Goal: Navigation & Orientation: Find specific page/section

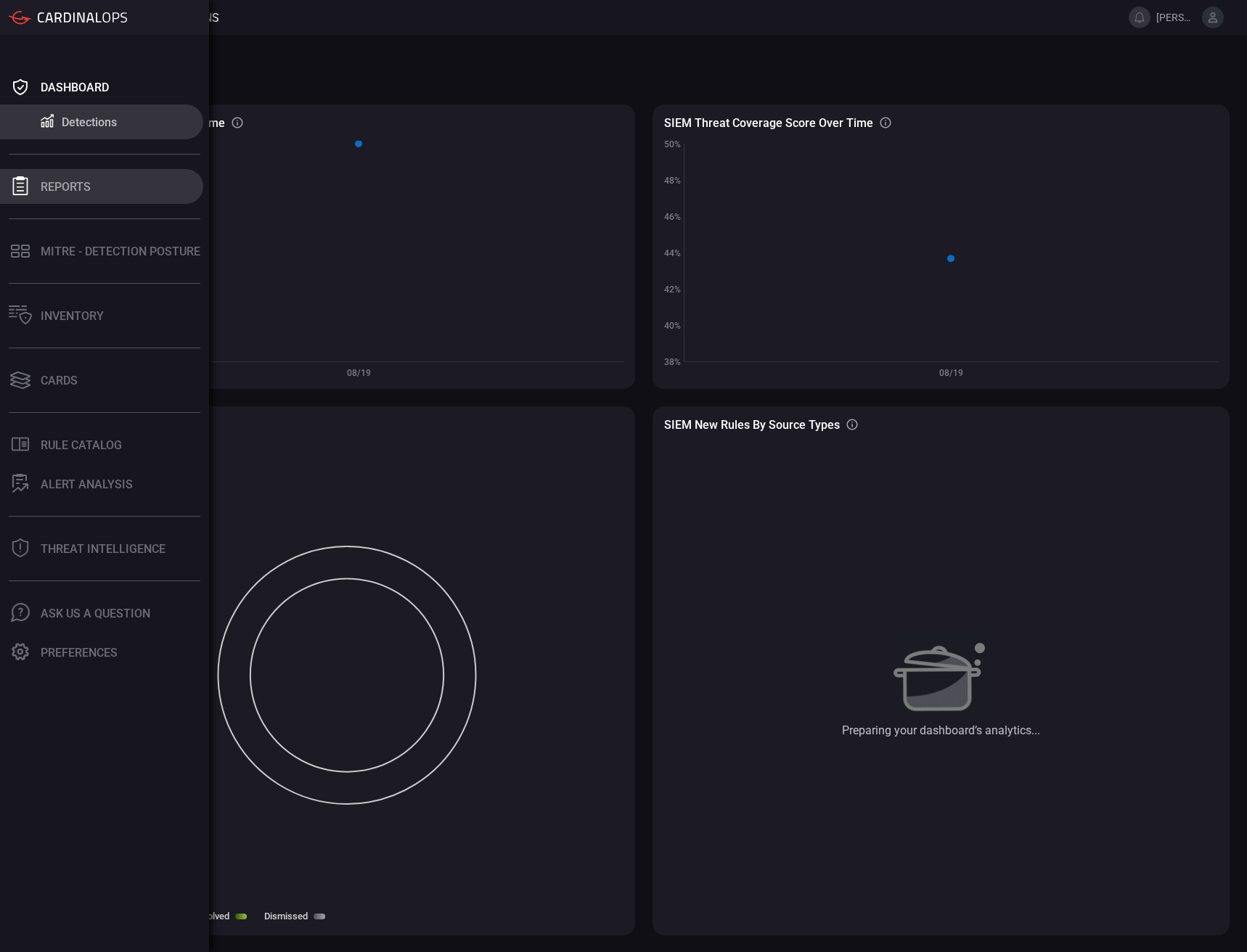
click at [143, 176] on button "Reports" at bounding box center [101, 186] width 203 height 35
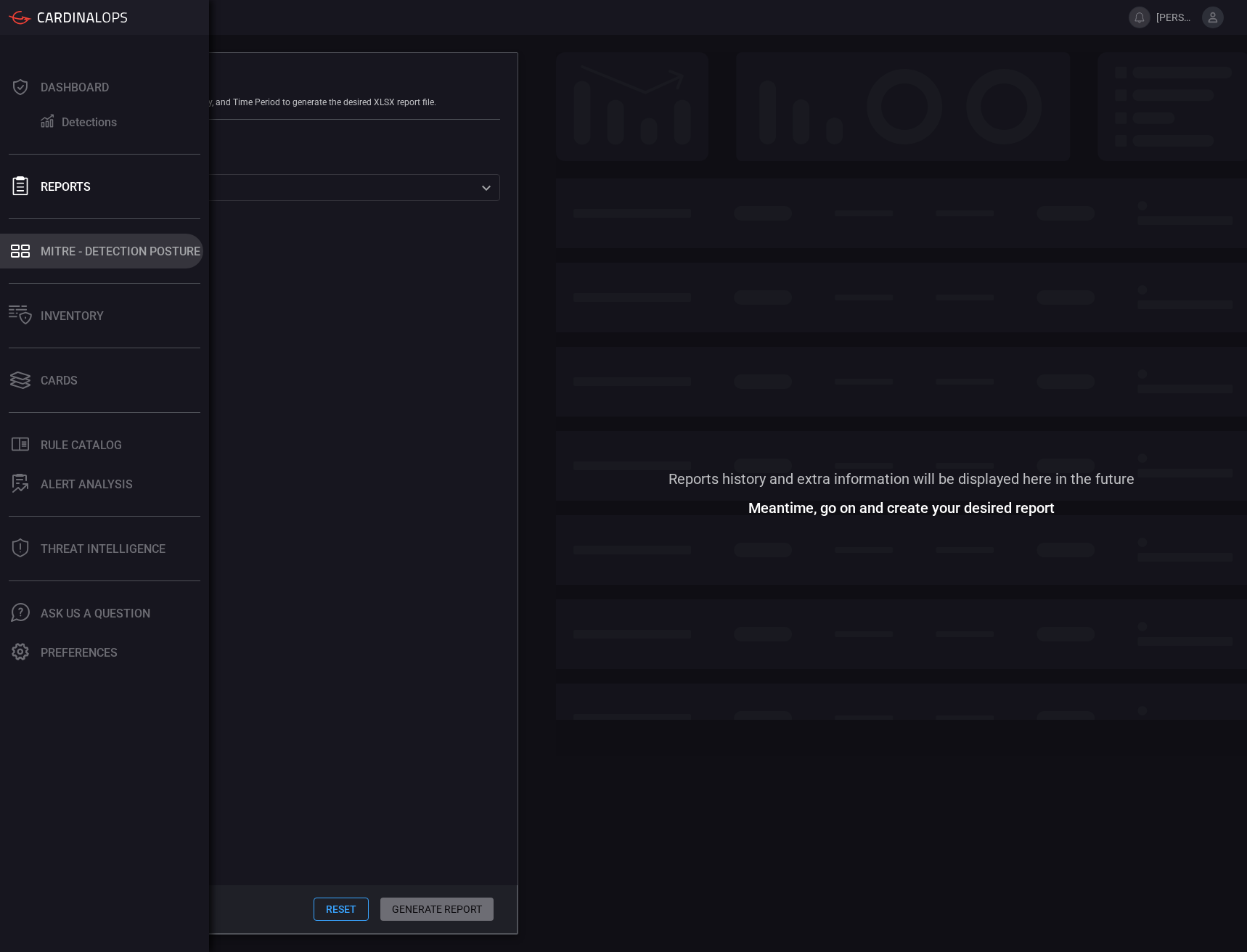
click at [37, 252] on button "MITRE - Detection Posture" at bounding box center [101, 251] width 203 height 35
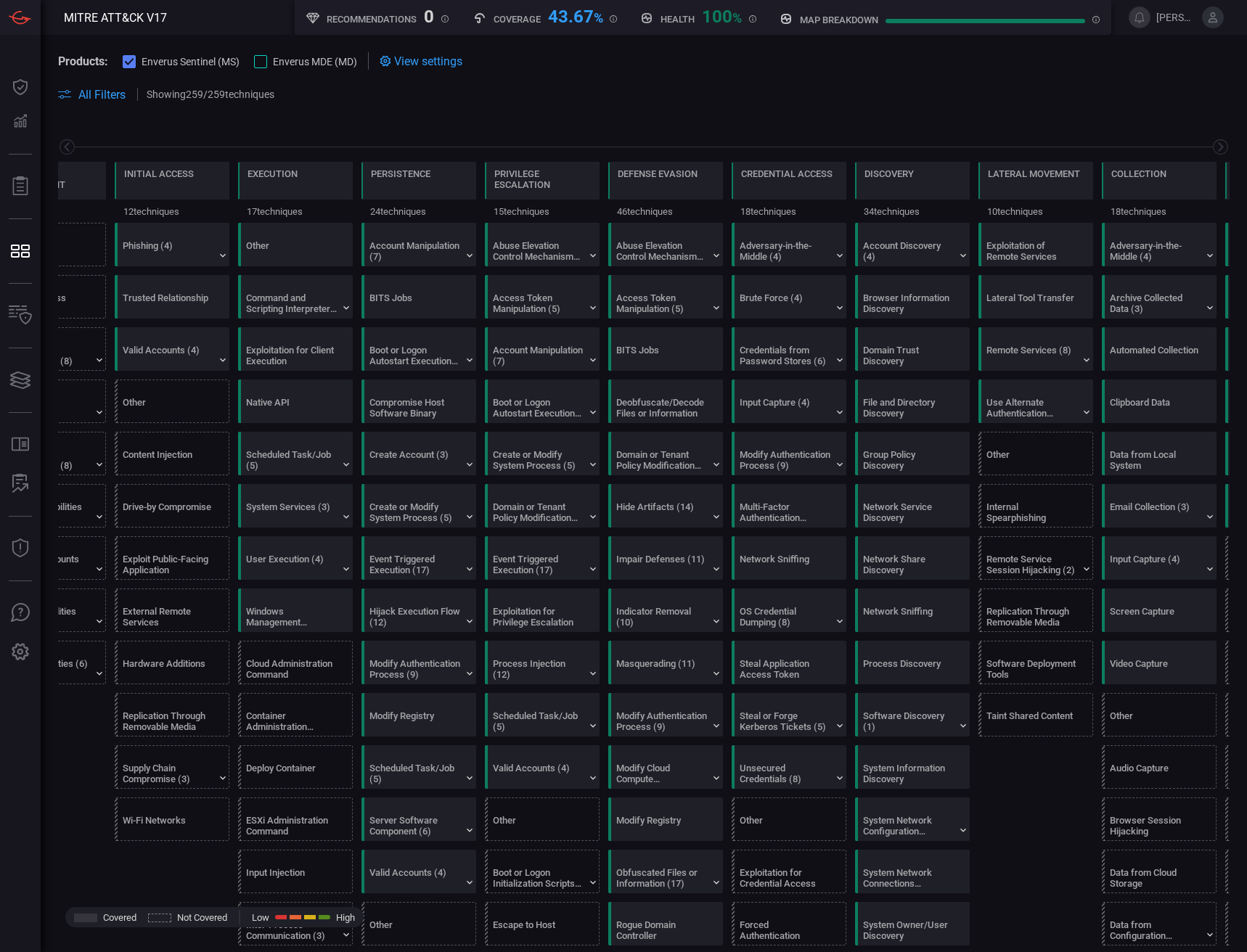
click at [1069, 19] on div at bounding box center [985, 21] width 199 height 5
click at [1205, 18] on button at bounding box center [1213, 17] width 22 height 22
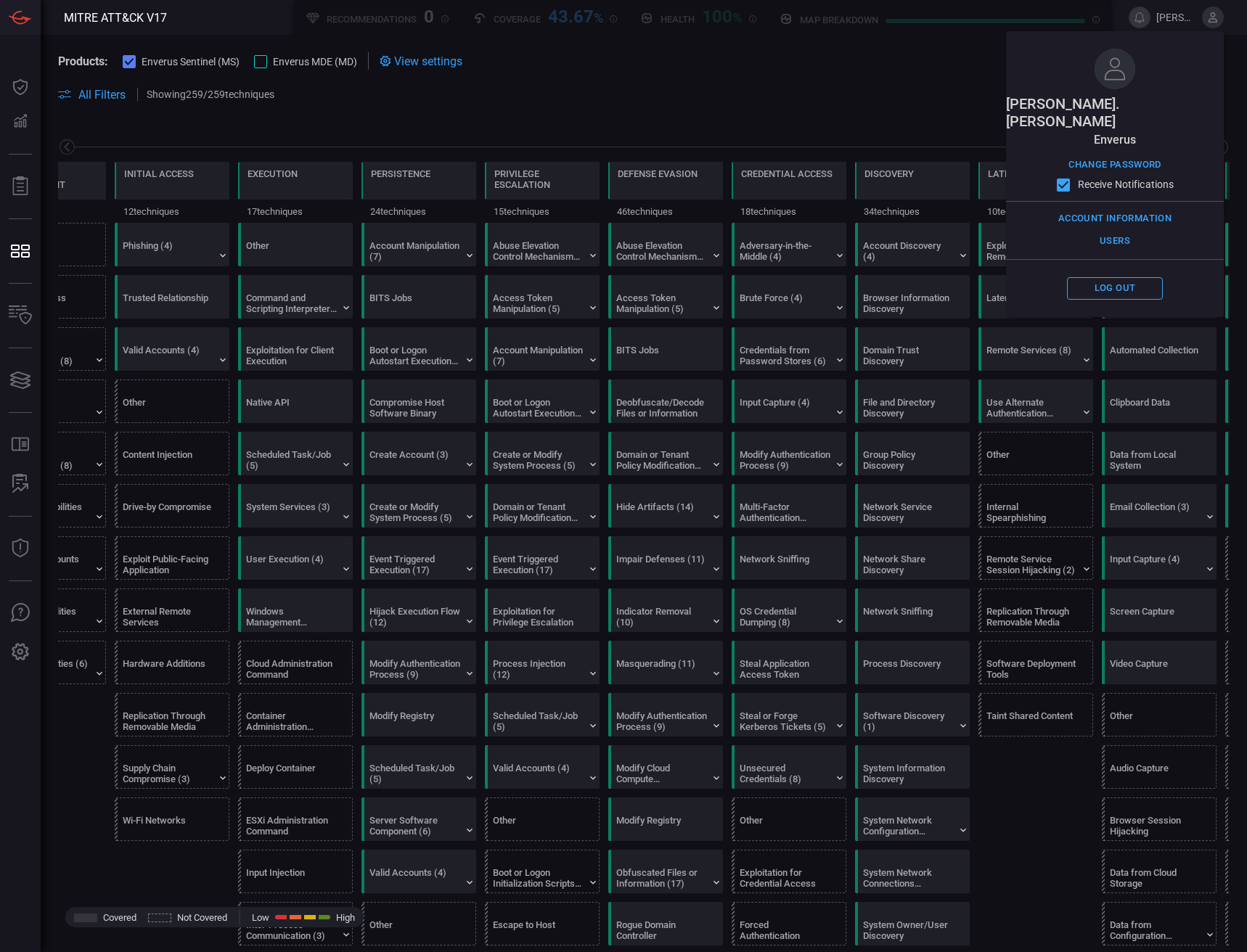
click at [876, 90] on span at bounding box center [757, 94] width 944 height 18
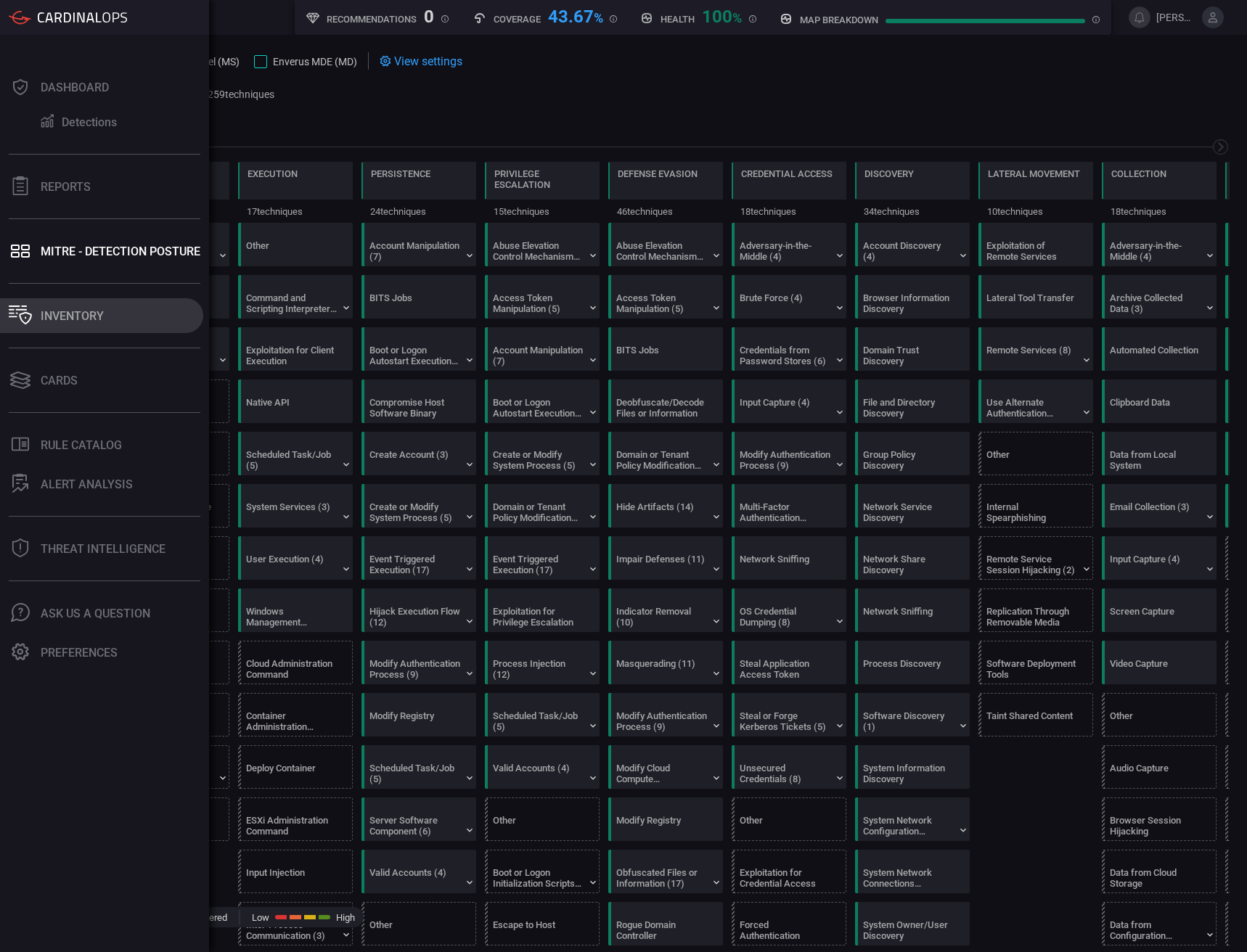
click at [54, 317] on div "Inventory" at bounding box center [73, 316] width 63 height 14
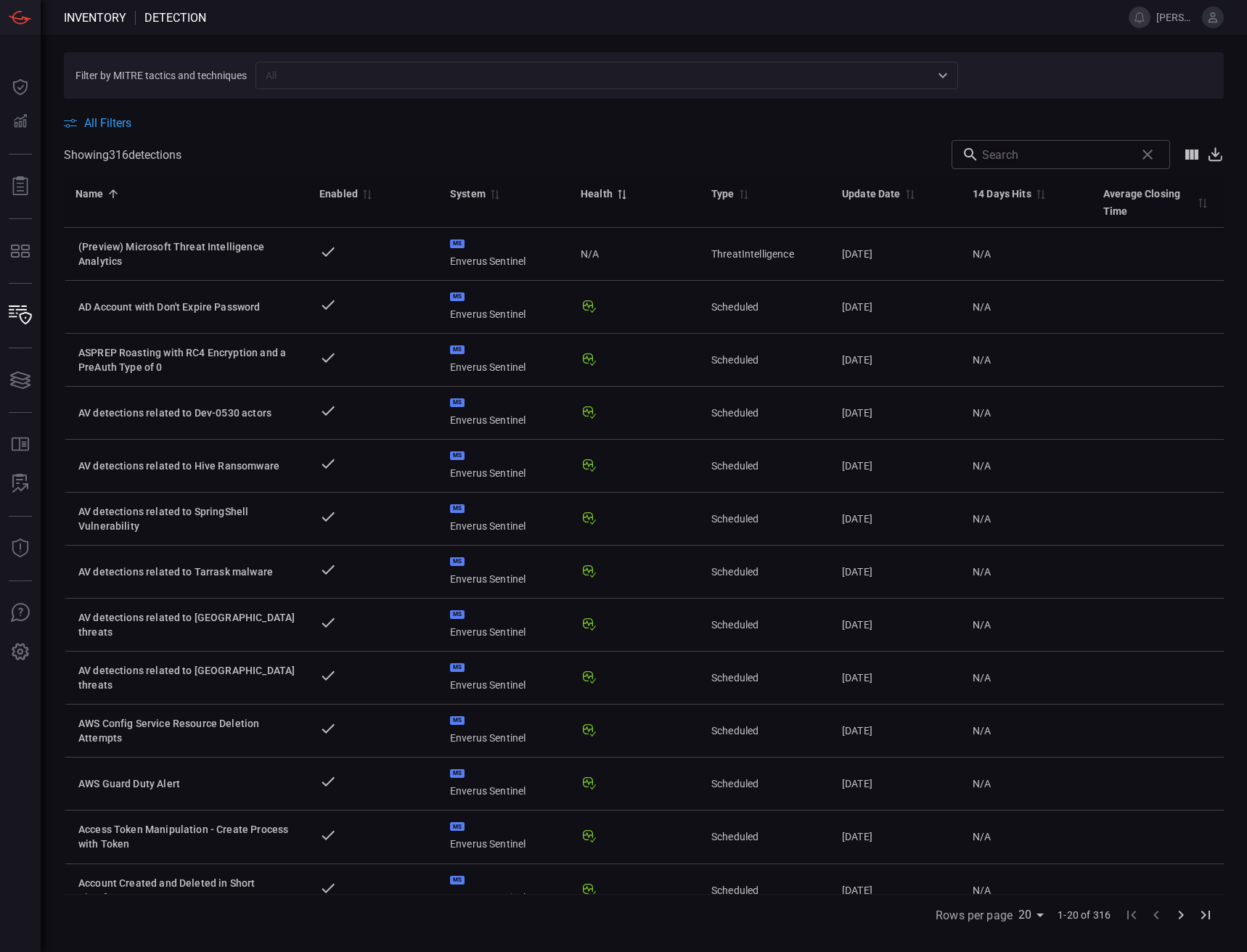
click at [612, 195] on span "Sort by Health ascending" at bounding box center [621, 193] width 18 height 13
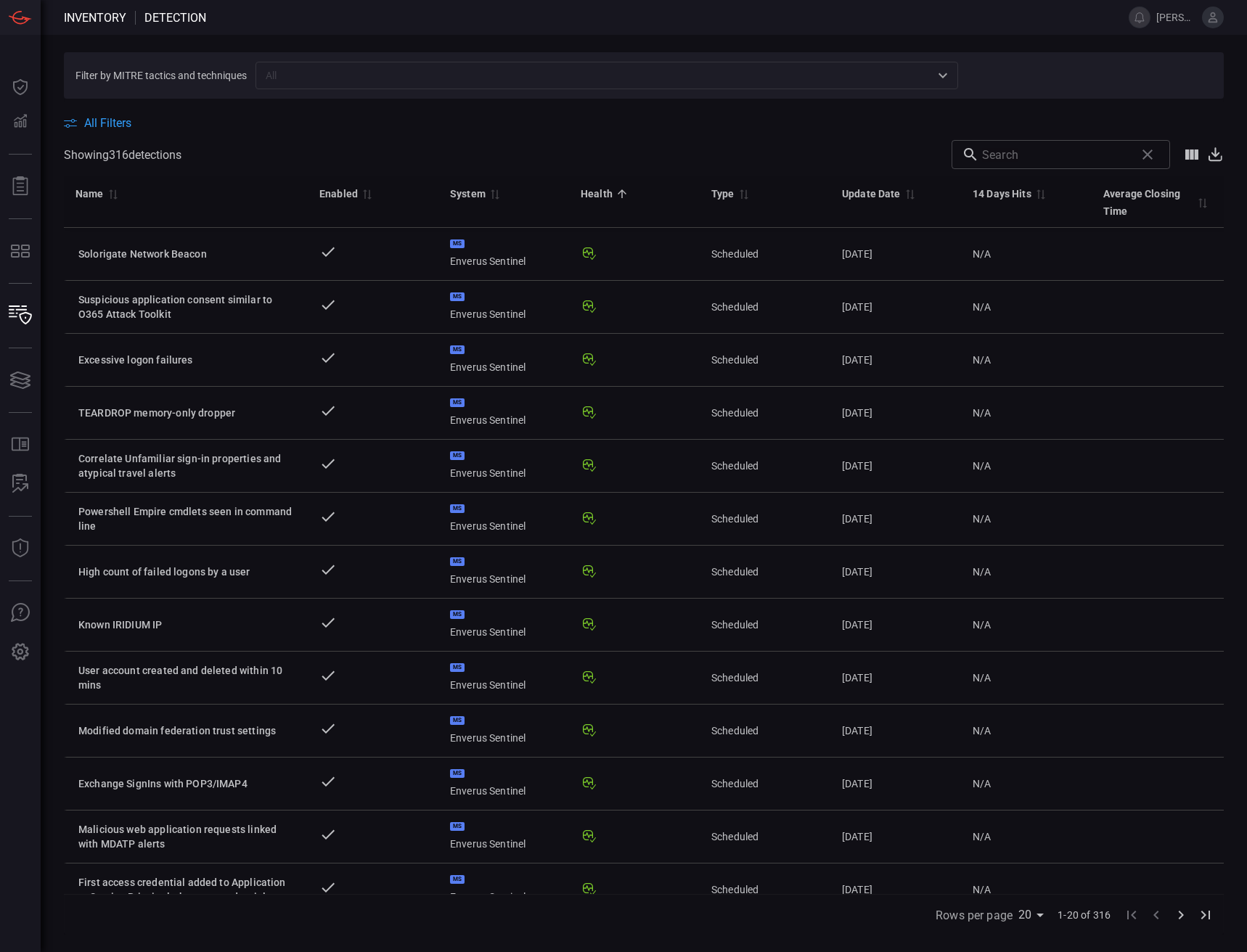
click at [601, 195] on div "Health" at bounding box center [596, 194] width 32 height 18
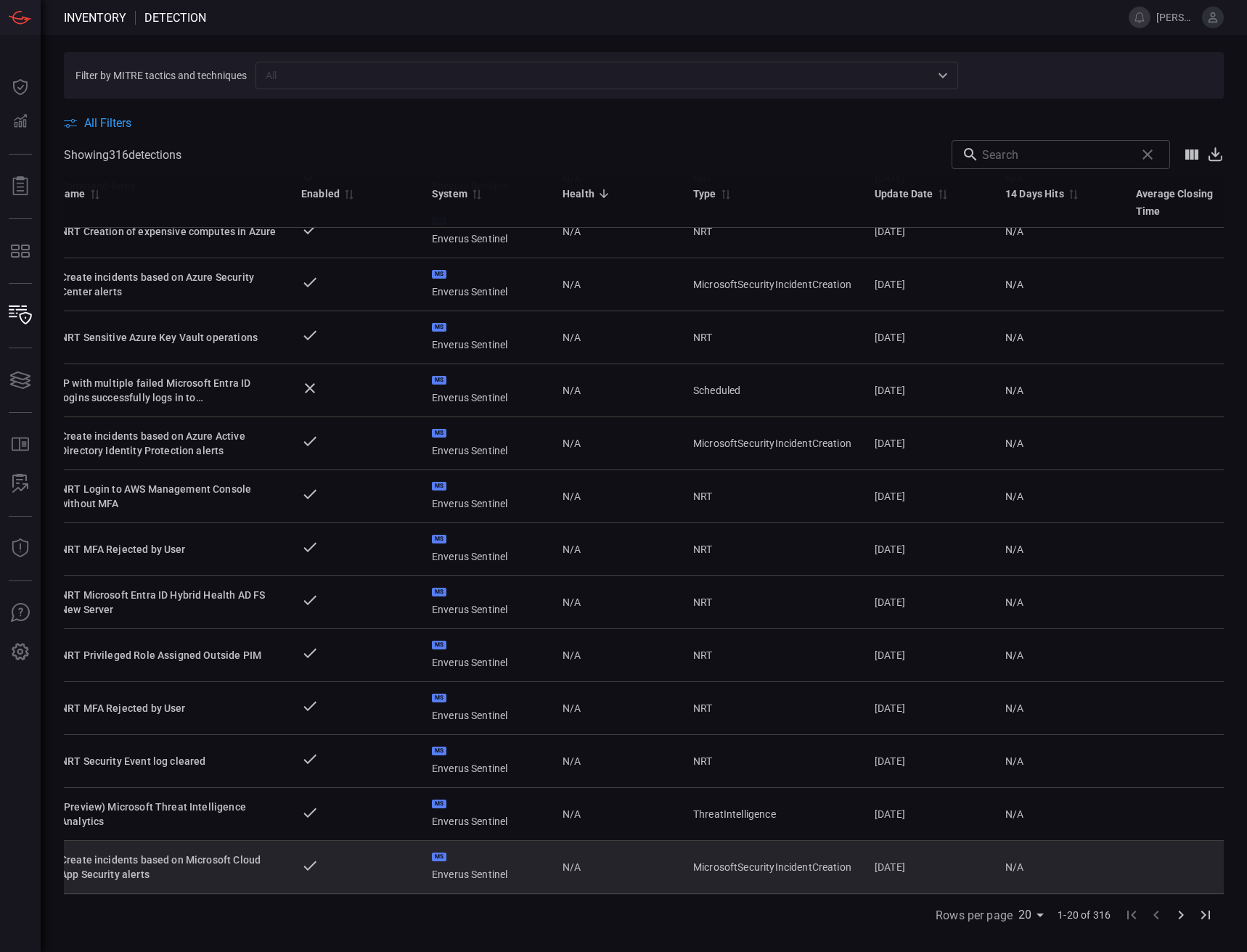
scroll to position [405, 36]
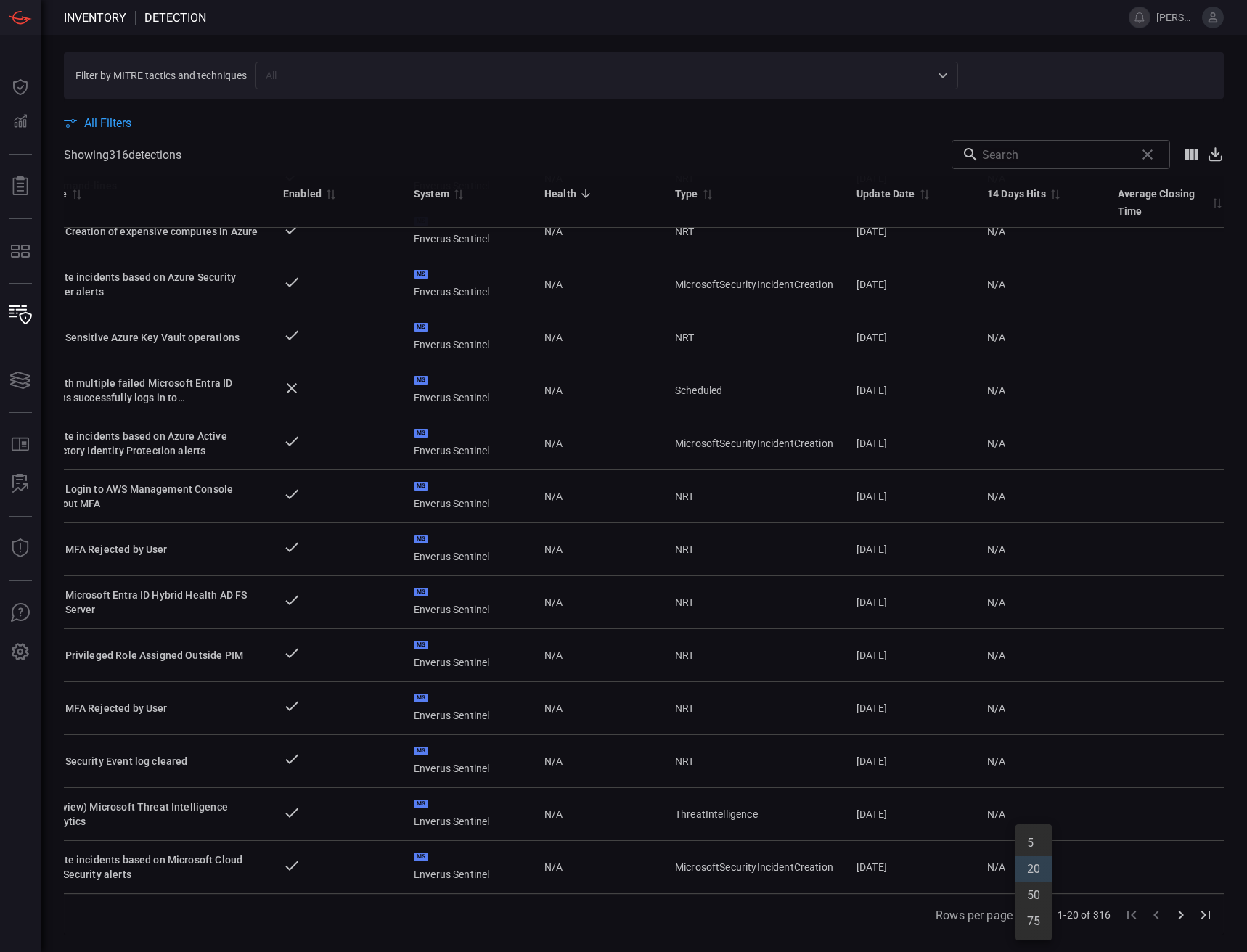
click at [1018, 908] on body "Inventory Detection [PERSON_NAME].[PERSON_NAME] Dashboard Dashboard Detections …" at bounding box center [623, 476] width 1247 height 952
click at [1037, 923] on li "75" at bounding box center [1033, 922] width 36 height 26
type input "75"
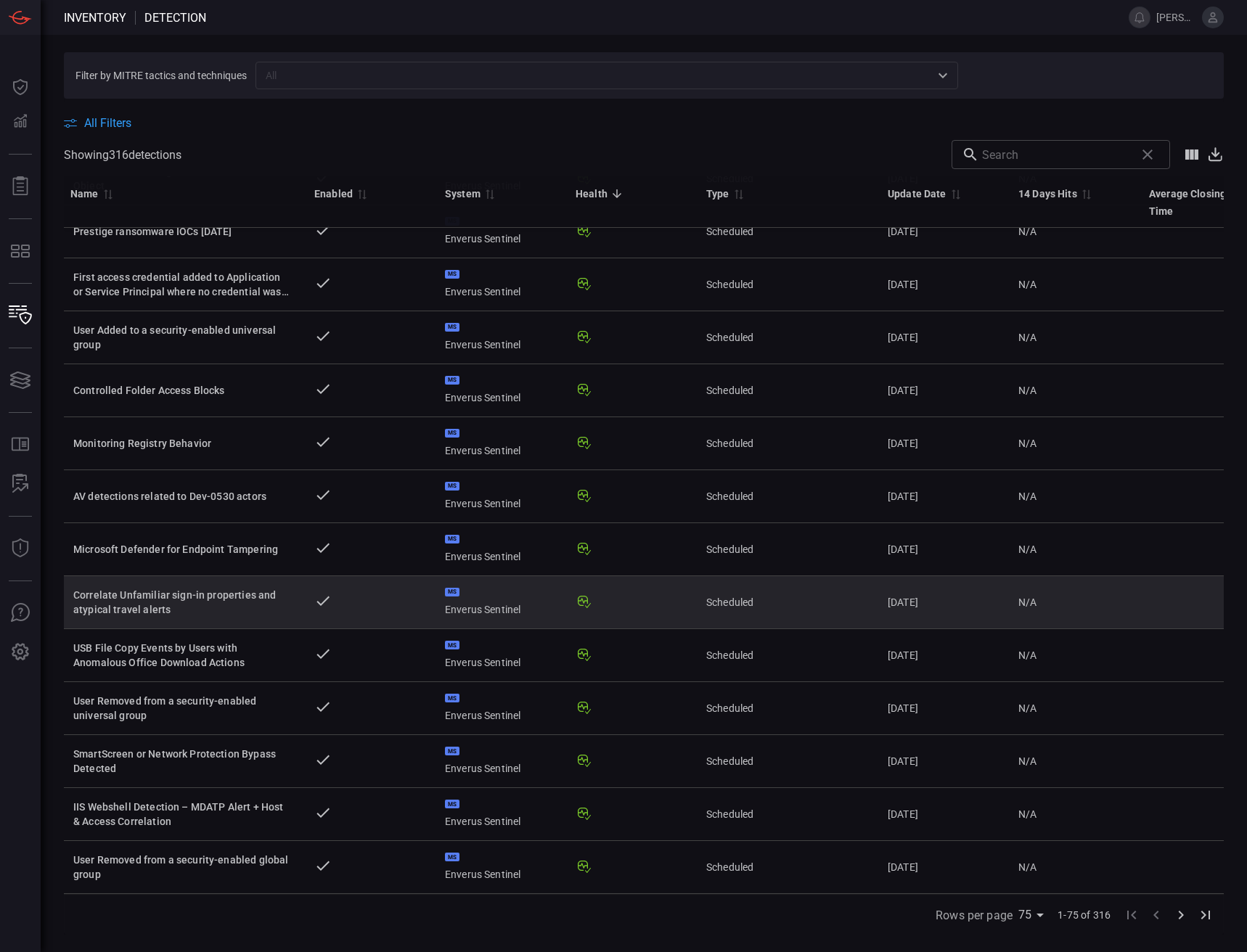
scroll to position [3318, 0]
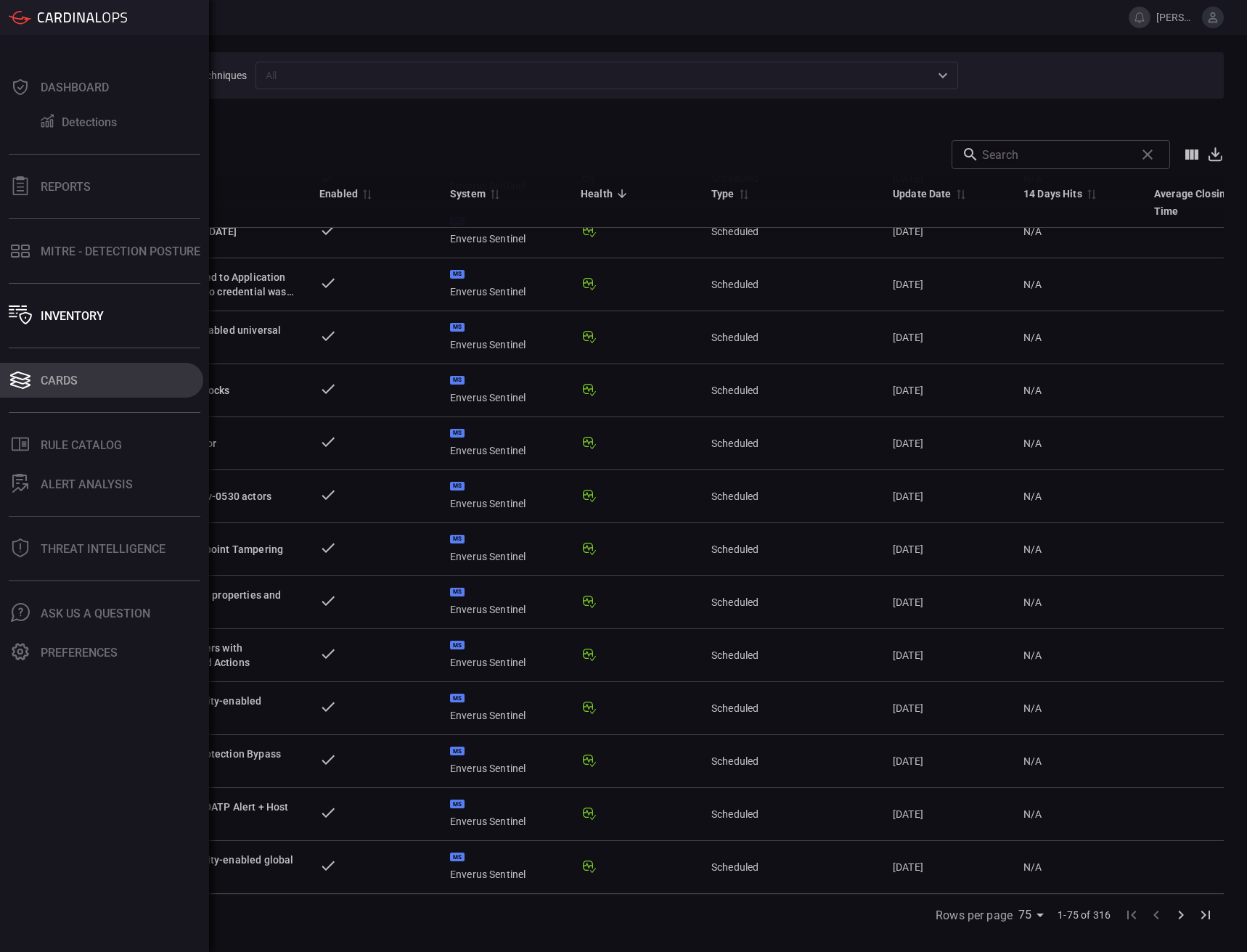
click at [32, 384] on button "Cards" at bounding box center [101, 380] width 203 height 35
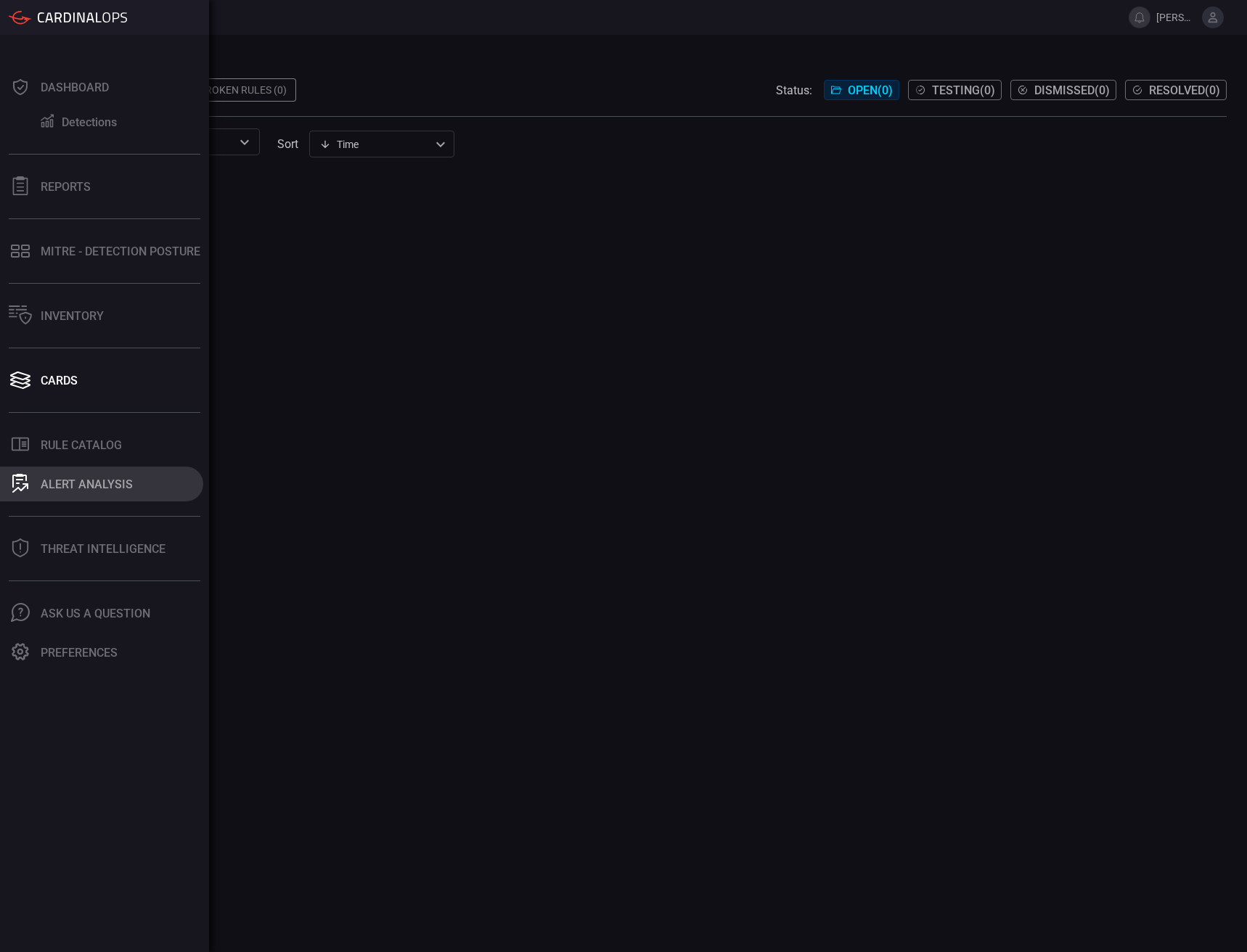
click at [76, 494] on button "ALERT ANALYSIS" at bounding box center [101, 483] width 203 height 35
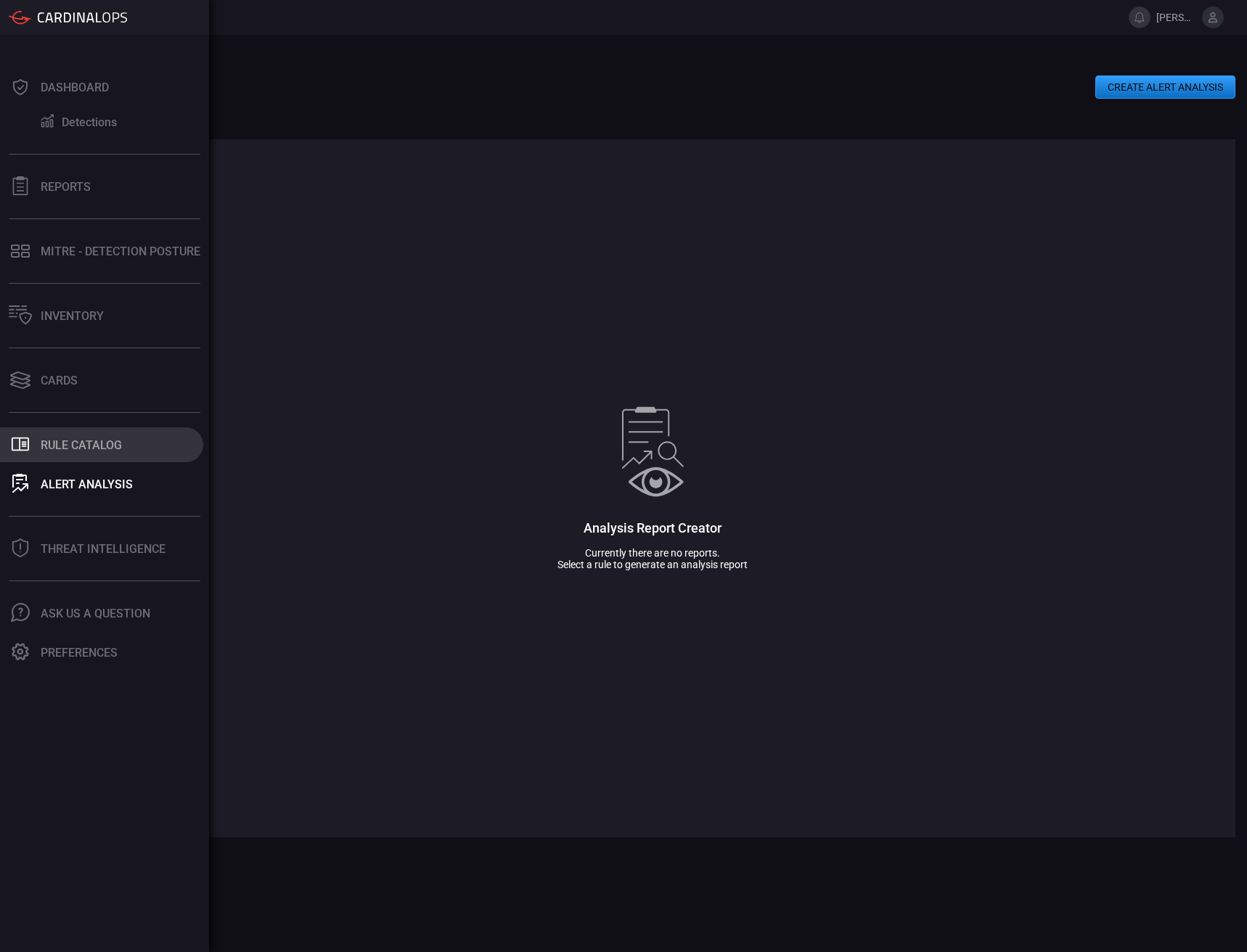
click at [15, 438] on icon at bounding box center [20, 445] width 18 height 14
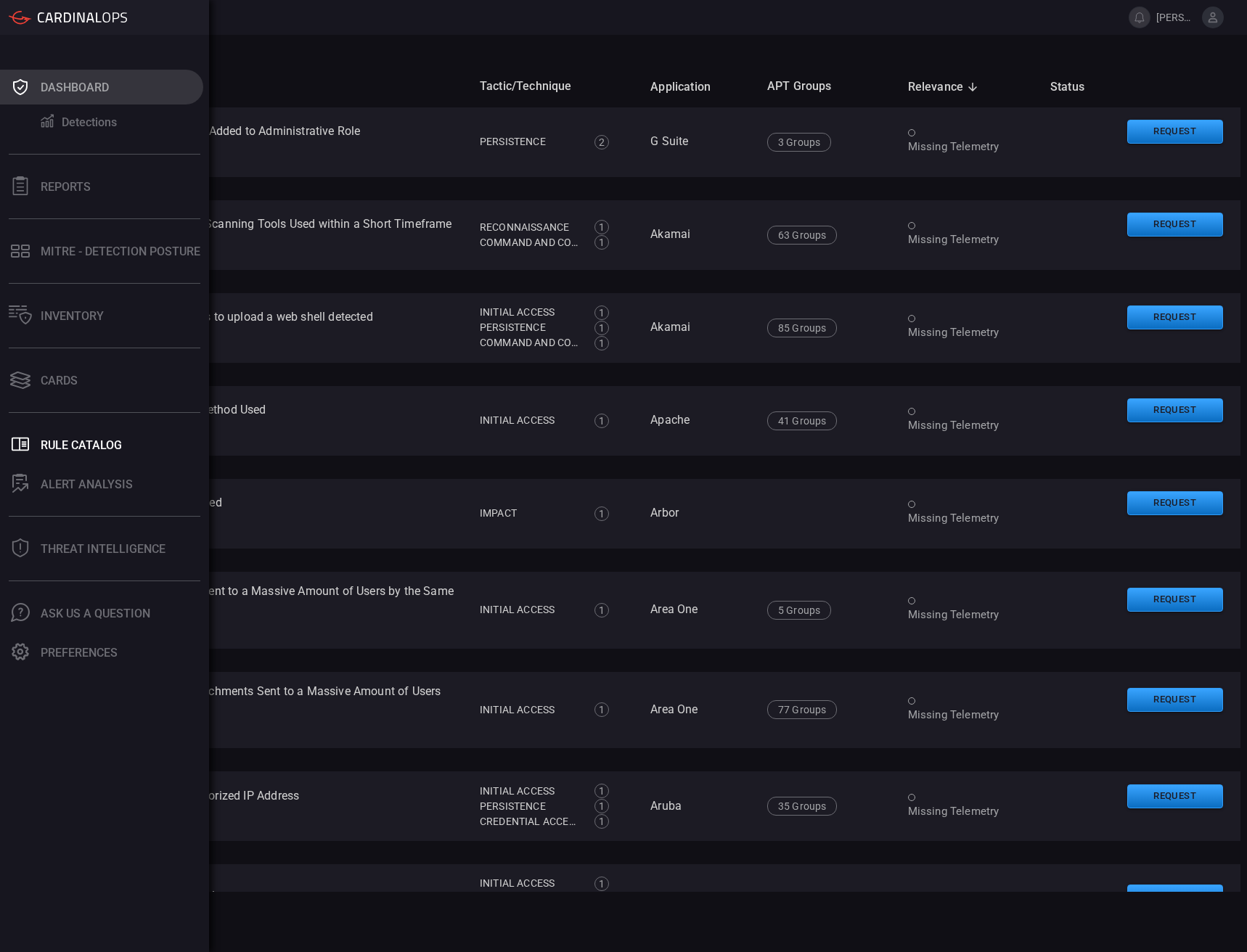
click at [21, 97] on icon at bounding box center [20, 87] width 23 height 20
